Goal: Task Accomplishment & Management: Manage account settings

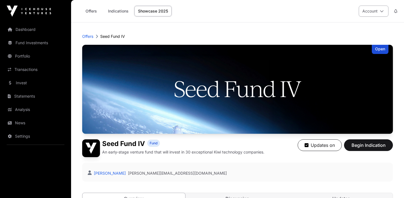
click at [370, 13] on button "Account" at bounding box center [374, 11] width 30 height 11
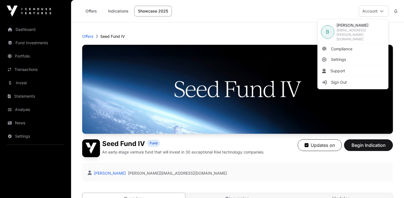
click at [265, 24] on header "Offers Seed Fund IV Open Seed Fund IV Fund An early-stage venture fund that wil…" at bounding box center [237, 118] width 311 height 193
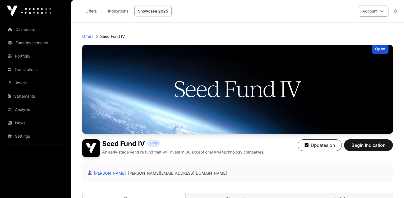
click at [380, 14] on button "Account" at bounding box center [374, 11] width 30 height 11
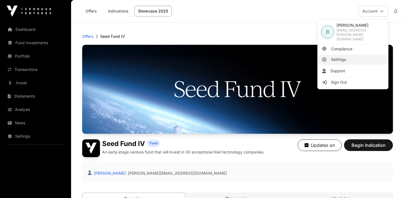
click at [347, 56] on link "Settings" at bounding box center [353, 59] width 68 height 10
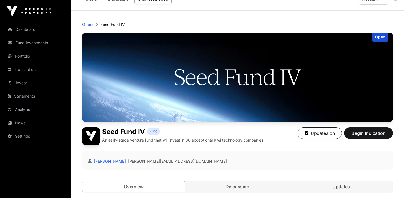
scroll to position [21, 0]
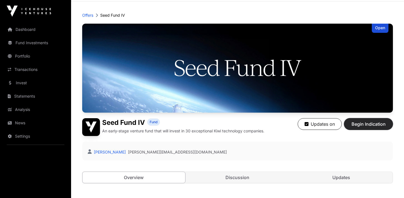
click at [366, 124] on span "Begin Indication" at bounding box center [368, 123] width 35 height 7
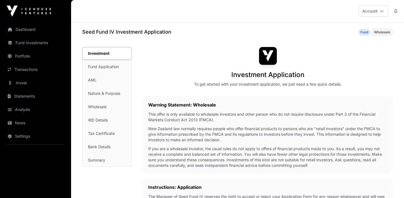
scroll to position [21, 0]
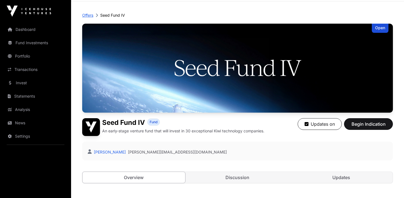
click at [91, 14] on p "Offers" at bounding box center [87, 15] width 11 height 6
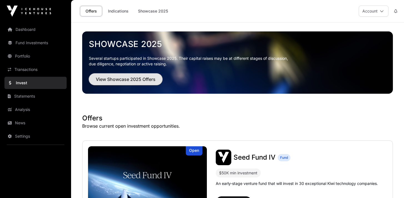
click at [113, 81] on span "View Showcase 2025 Offers" at bounding box center [126, 79] width 60 height 7
click at [374, 11] on button "Account" at bounding box center [374, 11] width 30 height 11
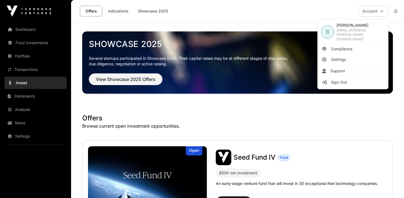
click at [257, 14] on div "Offers Indications Showcase 2025 Account" at bounding box center [237, 11] width 326 height 22
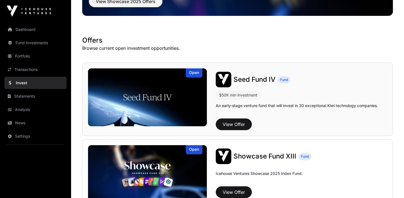
scroll to position [82, 0]
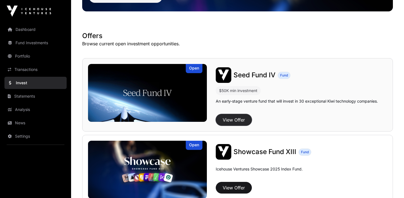
click at [241, 119] on button "View Offer" at bounding box center [234, 120] width 36 height 12
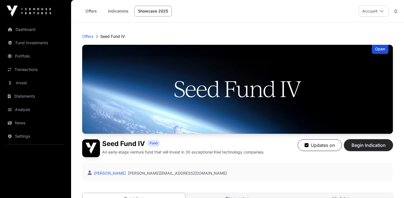
click at [360, 142] on span "Begin Indication" at bounding box center [368, 145] width 35 height 7
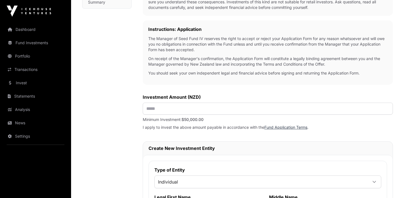
scroll to position [164, 0]
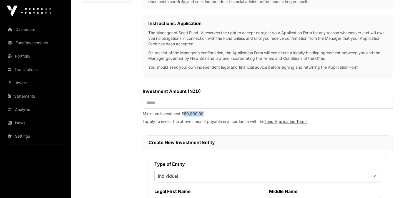
drag, startPoint x: 213, startPoint y: 115, endPoint x: 186, endPoint y: 115, distance: 27.2
click at [186, 115] on p "Minimum Investment: $50,000.00" at bounding box center [268, 114] width 250 height 6
copy span "50,000.00"
click at [184, 103] on input "text" at bounding box center [268, 103] width 250 height 12
paste input "*******"
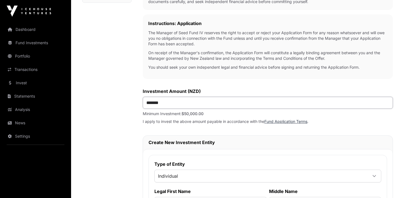
click at [153, 103] on input "*******" at bounding box center [268, 103] width 250 height 12
type input "*******"
click at [99, 136] on div "Investment Investment Fund Application AML Nature & Purpose Wholesale IRD Detai…" at bounding box center [106, 130] width 49 height 495
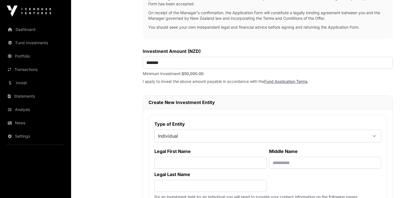
scroll to position [237, 0]
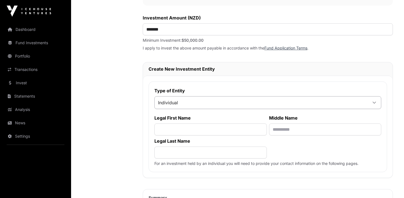
click at [227, 103] on span "Individual" at bounding box center [261, 102] width 213 height 10
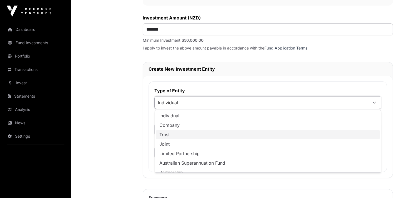
click at [218, 134] on li "Trust" at bounding box center [268, 134] width 224 height 9
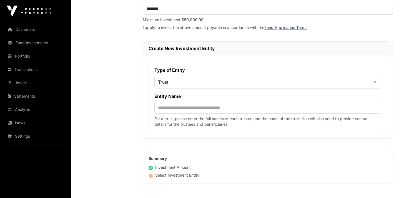
scroll to position [258, 0]
click at [32, 137] on link "Settings" at bounding box center [35, 136] width 62 height 12
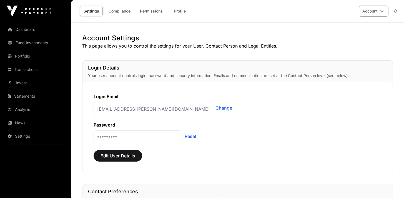
click at [376, 11] on button "Account" at bounding box center [374, 11] width 30 height 11
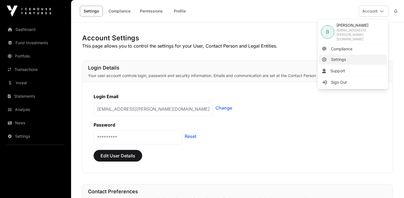
click at [357, 56] on link "Settings" at bounding box center [353, 59] width 68 height 10
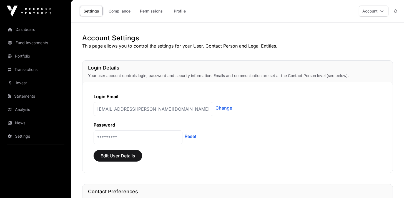
click at [215, 109] on link "Change" at bounding box center [223, 107] width 17 height 7
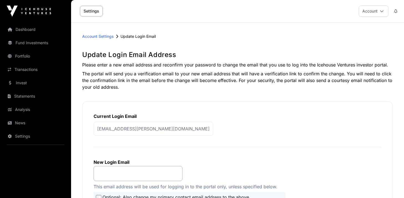
click at [167, 130] on p "[EMAIL_ADDRESS][PERSON_NAME][DOMAIN_NAME]" at bounding box center [154, 129] width 120 height 14
click at [130, 169] on input "email" at bounding box center [138, 173] width 89 height 15
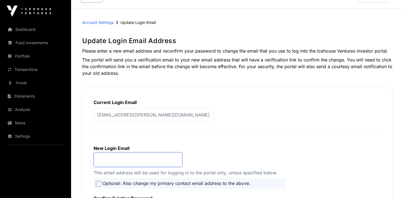
scroll to position [41, 0]
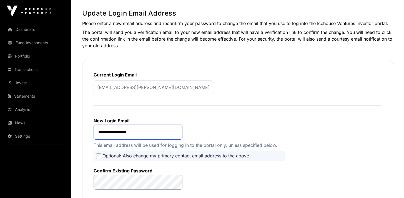
type input "**********"
click at [230, 118] on form "**********" at bounding box center [238, 161] width 288 height 101
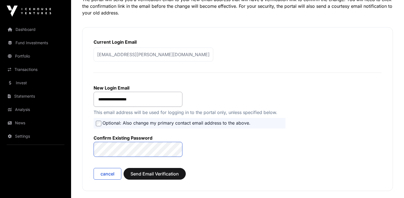
scroll to position [75, 0]
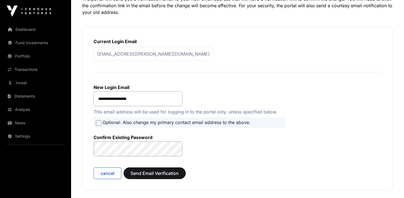
click at [265, 151] on form "**********" at bounding box center [238, 128] width 288 height 101
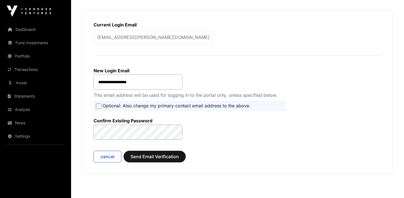
scroll to position [101, 0]
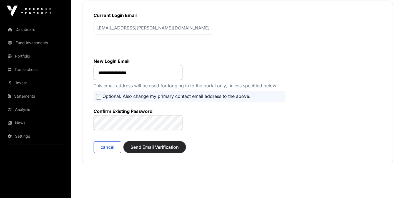
click at [163, 146] on span "Send Email Verification" at bounding box center [154, 147] width 48 height 7
